Goal: Check status: Check status

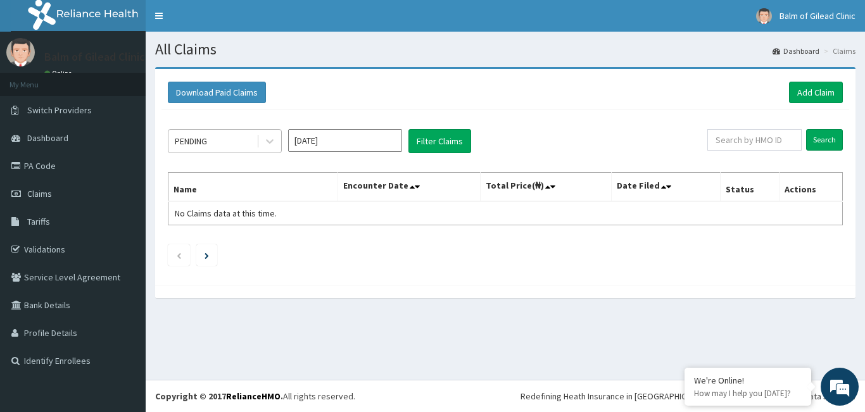
click at [252, 141] on div "PENDING" at bounding box center [213, 141] width 88 height 20
click at [279, 145] on div at bounding box center [269, 141] width 23 height 23
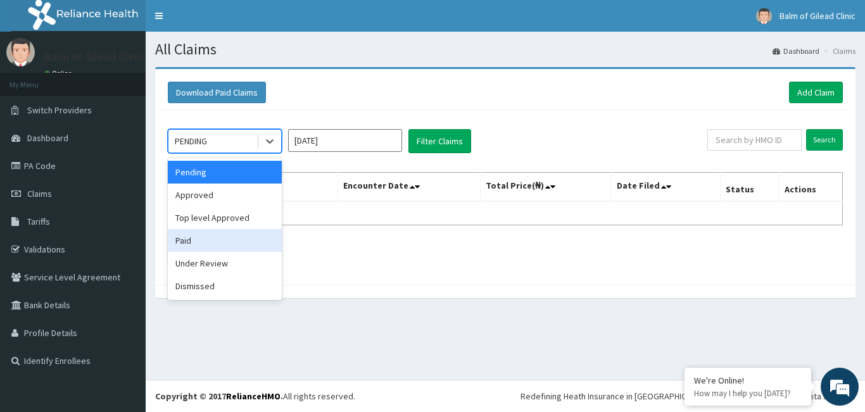
click at [210, 234] on div "Paid" at bounding box center [225, 240] width 114 height 23
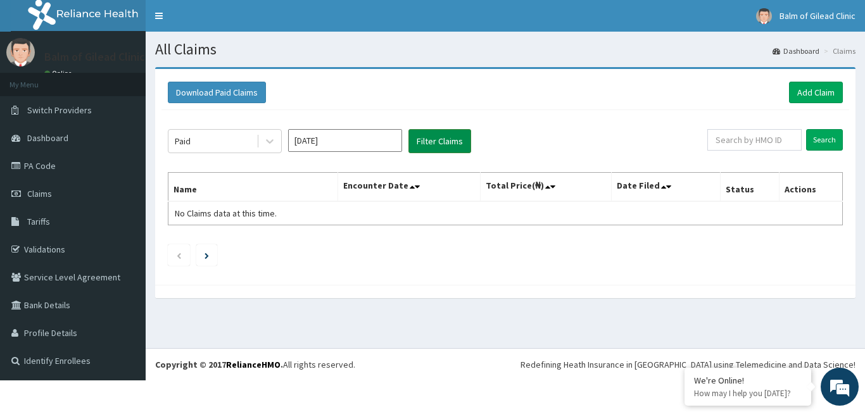
click at [445, 146] on button "Filter Claims" at bounding box center [440, 141] width 63 height 24
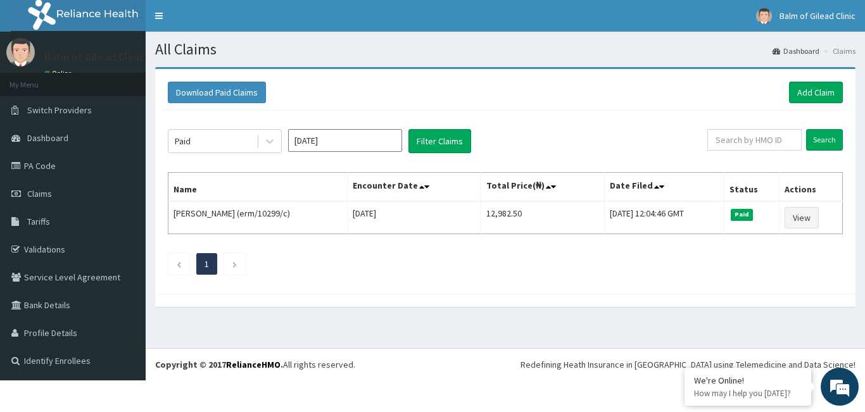
click at [362, 143] on input "Sep 2025" at bounding box center [345, 140] width 114 height 23
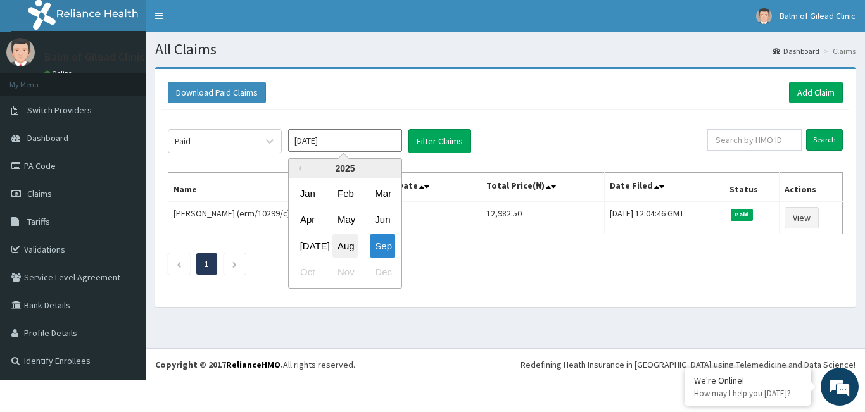
click at [348, 239] on div "Aug" at bounding box center [345, 245] width 25 height 23
type input "Aug 2025"
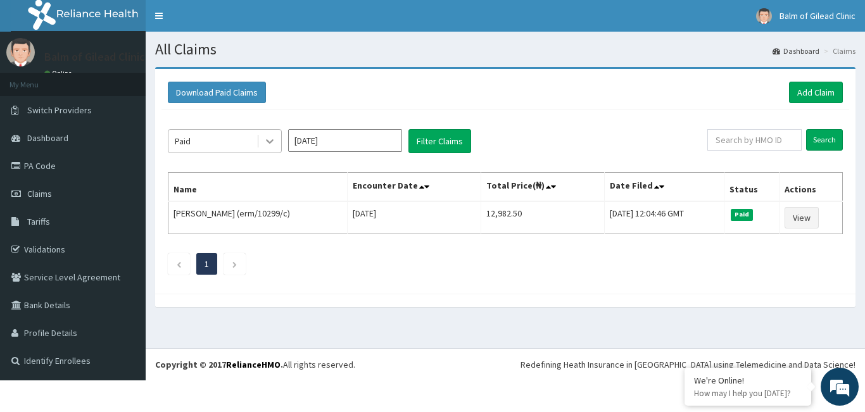
click at [268, 139] on icon at bounding box center [270, 141] width 13 height 13
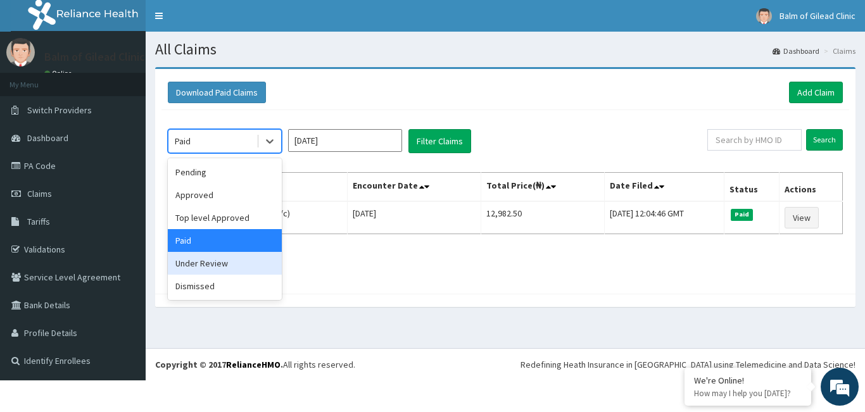
click at [213, 256] on div "Under Review" at bounding box center [225, 263] width 114 height 23
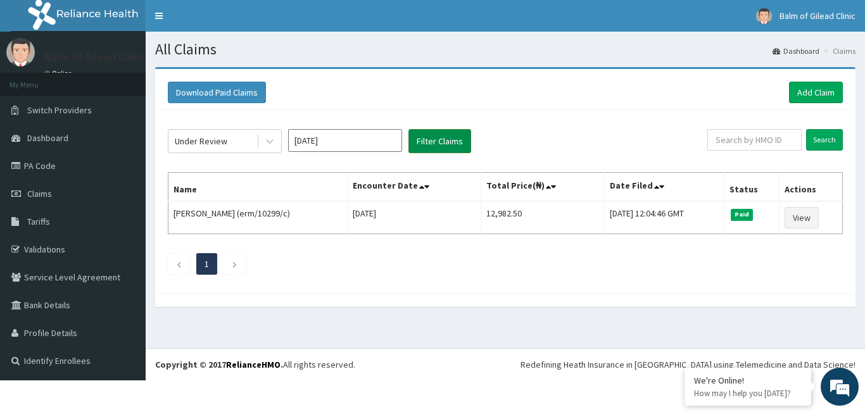
click at [428, 138] on button "Filter Claims" at bounding box center [440, 141] width 63 height 24
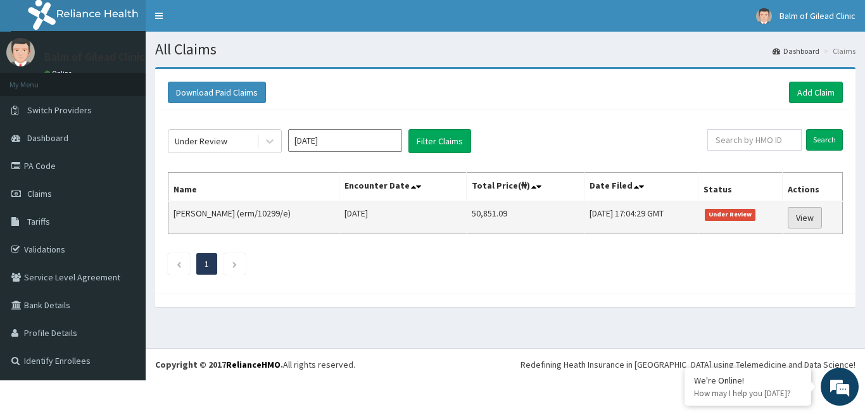
click at [796, 217] on link "View" at bounding box center [805, 218] width 34 height 22
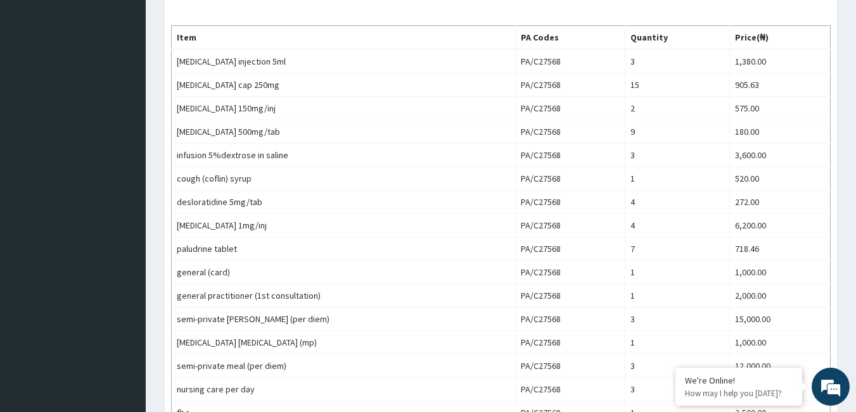
scroll to position [413, 0]
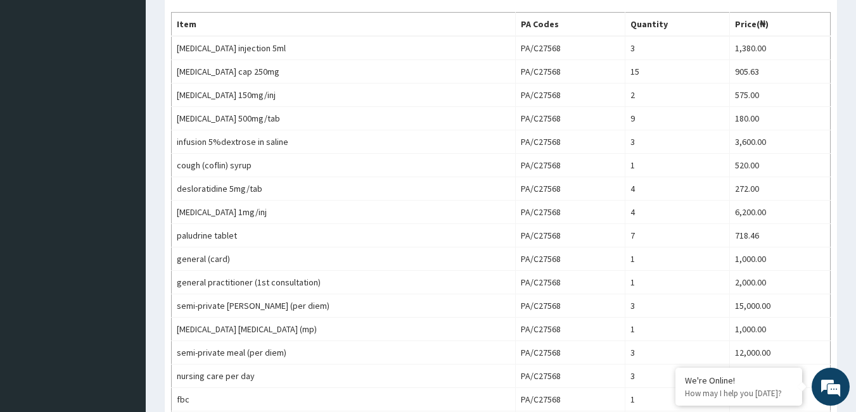
click at [854, 258] on div "Provider - Balm of Gilead Clinic Reopen Claim HMO ID erm/10299/e ([PERSON_NAME]…" at bounding box center [501, 186] width 710 height 1065
drag, startPoint x: 853, startPoint y: 279, endPoint x: 851, endPoint y: 290, distance: 11.5
click at [851, 289] on div "Provider - Balm of Gilead Clinic Reopen Claim HMO ID erm/10299/e ([PERSON_NAME]…" at bounding box center [501, 186] width 710 height 1065
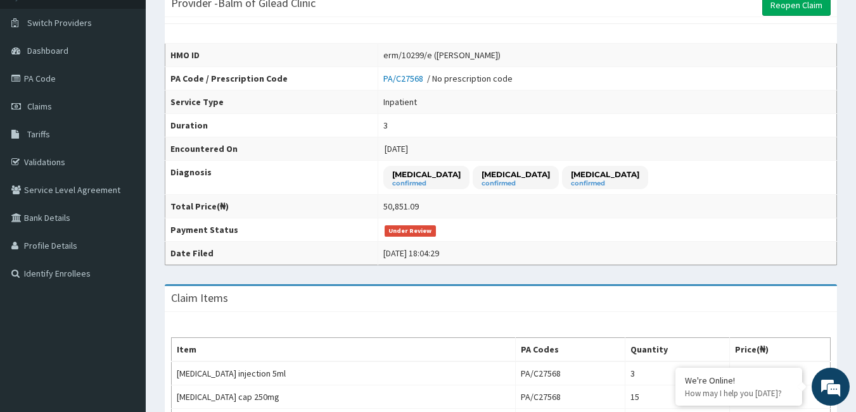
scroll to position [0, 0]
